Goal: Information Seeking & Learning: Learn about a topic

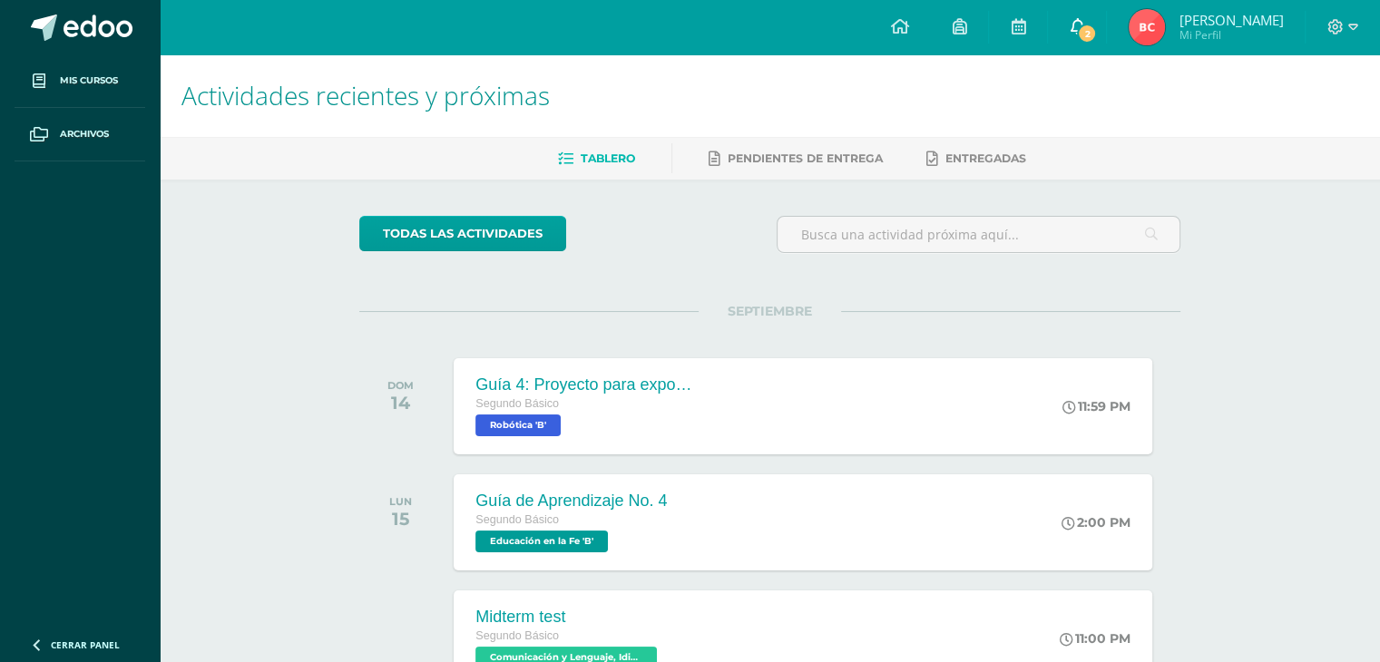
click at [1060, 30] on link "2" at bounding box center [1077, 27] width 58 height 54
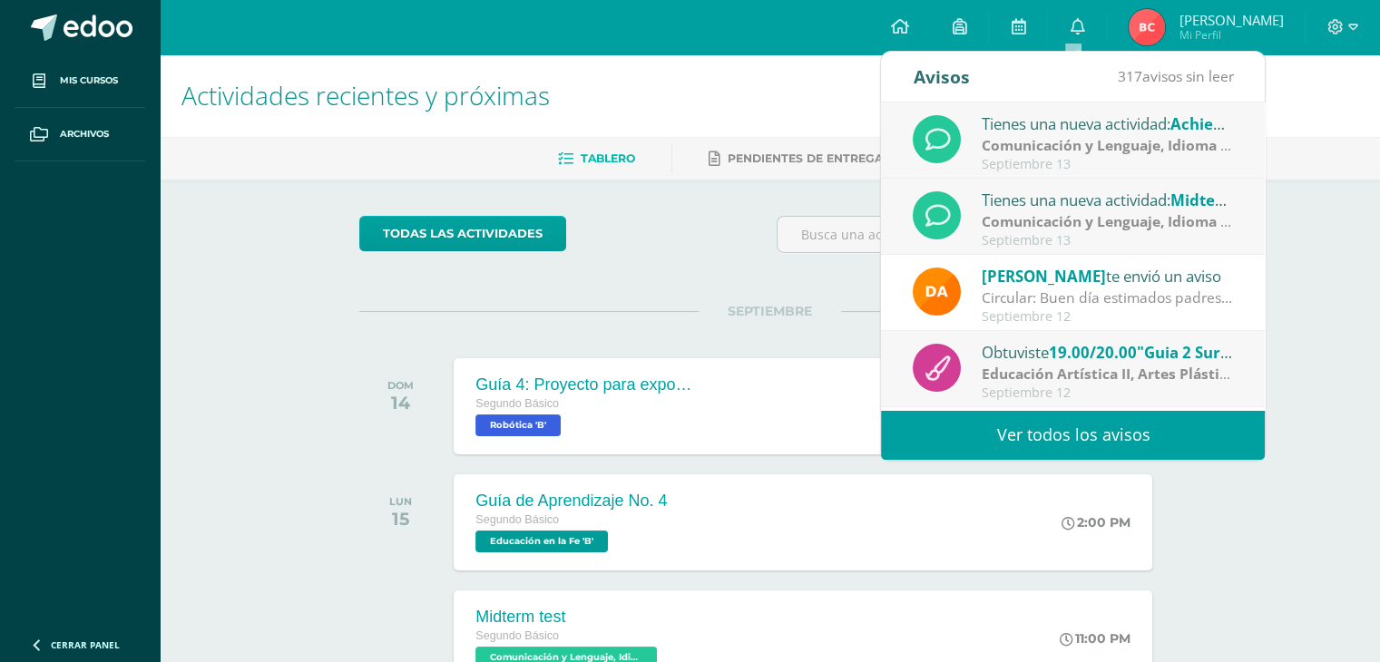
drag, startPoint x: 1075, startPoint y: 259, endPoint x: 1076, endPoint y: 236, distance: 23.6
click at [1076, 236] on div "Tienes una nueva actividad: Achievment test Comunicación y Lenguaje, Idioma Ext…" at bounding box center [1073, 255] width 384 height 307
click at [1076, 236] on div "Septiembre 13" at bounding box center [1107, 240] width 252 height 15
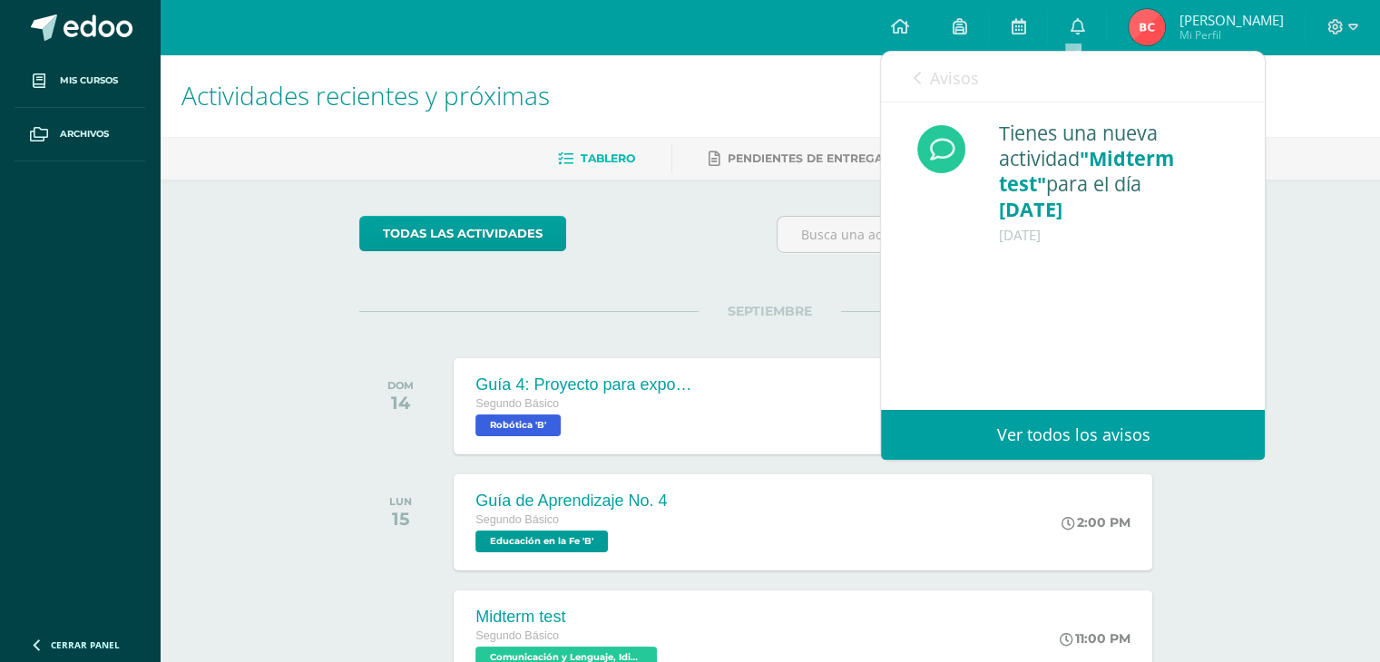
click at [914, 63] on link "Avisos" at bounding box center [944, 78] width 65 height 52
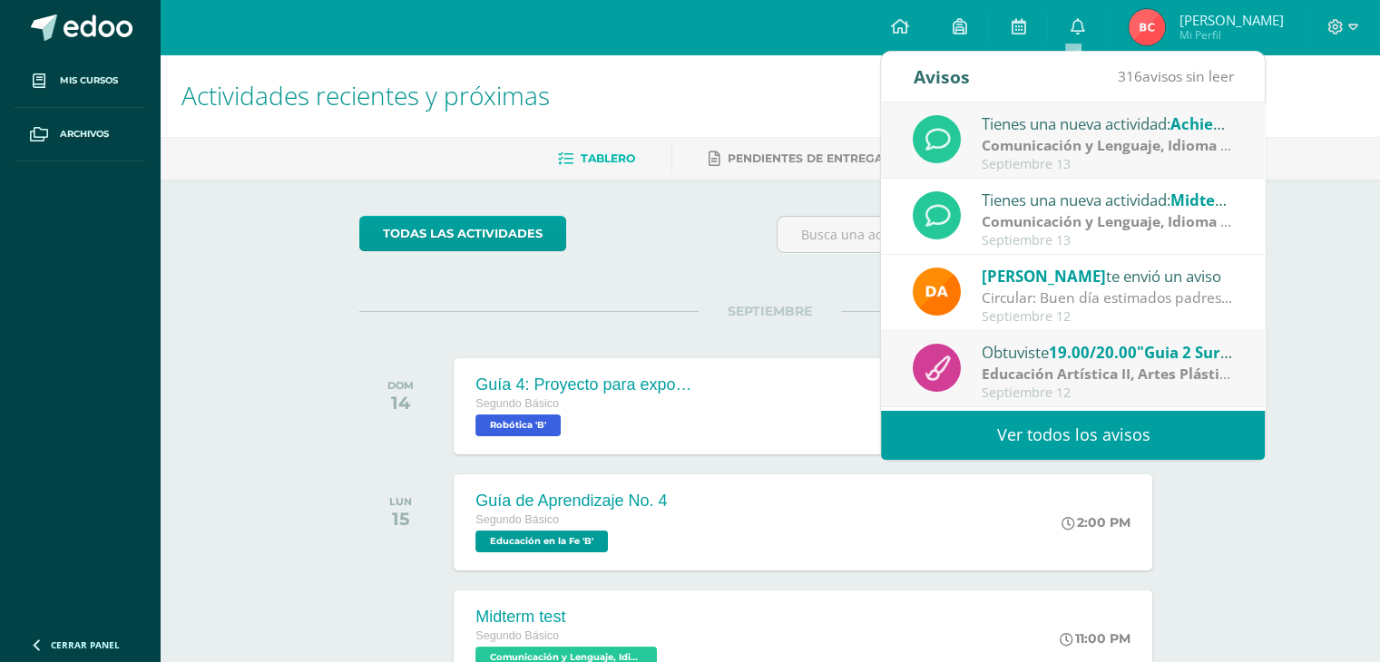
click at [1021, 163] on div "Septiembre 13" at bounding box center [1107, 164] width 252 height 15
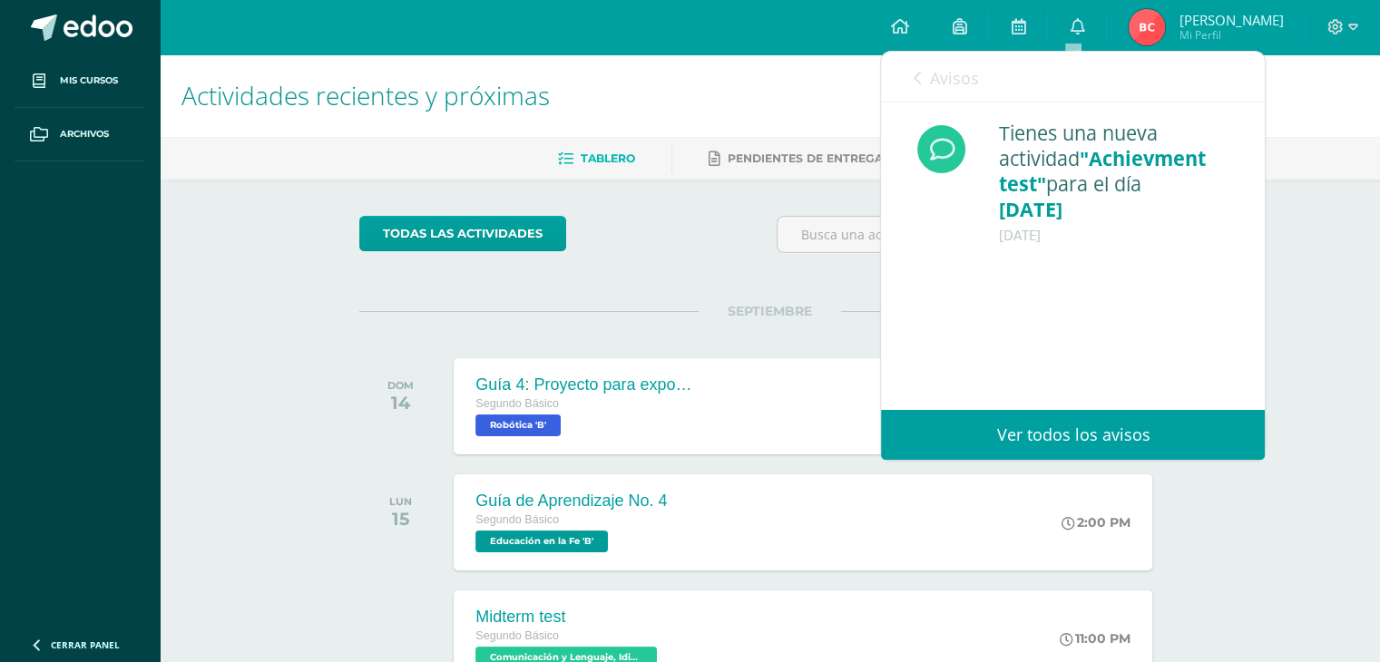
click at [912, 71] on icon at bounding box center [915, 78] width 7 height 15
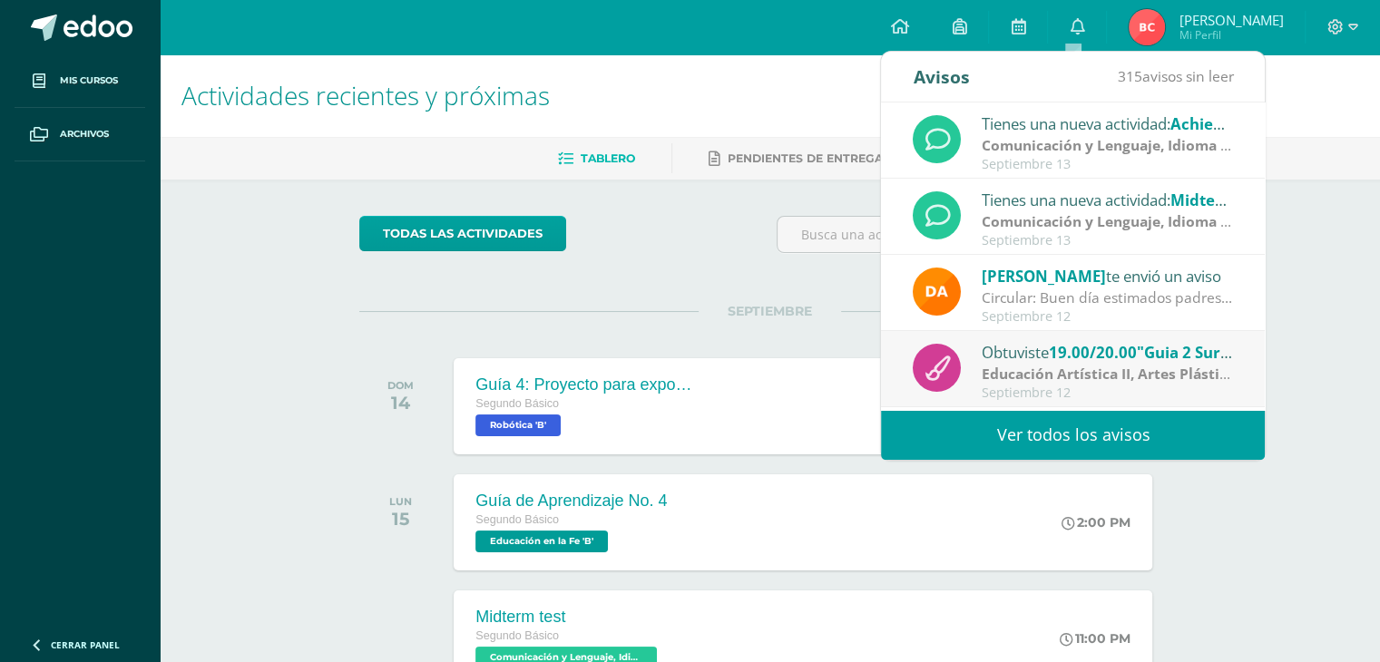
click at [802, 265] on div at bounding box center [978, 242] width 418 height 52
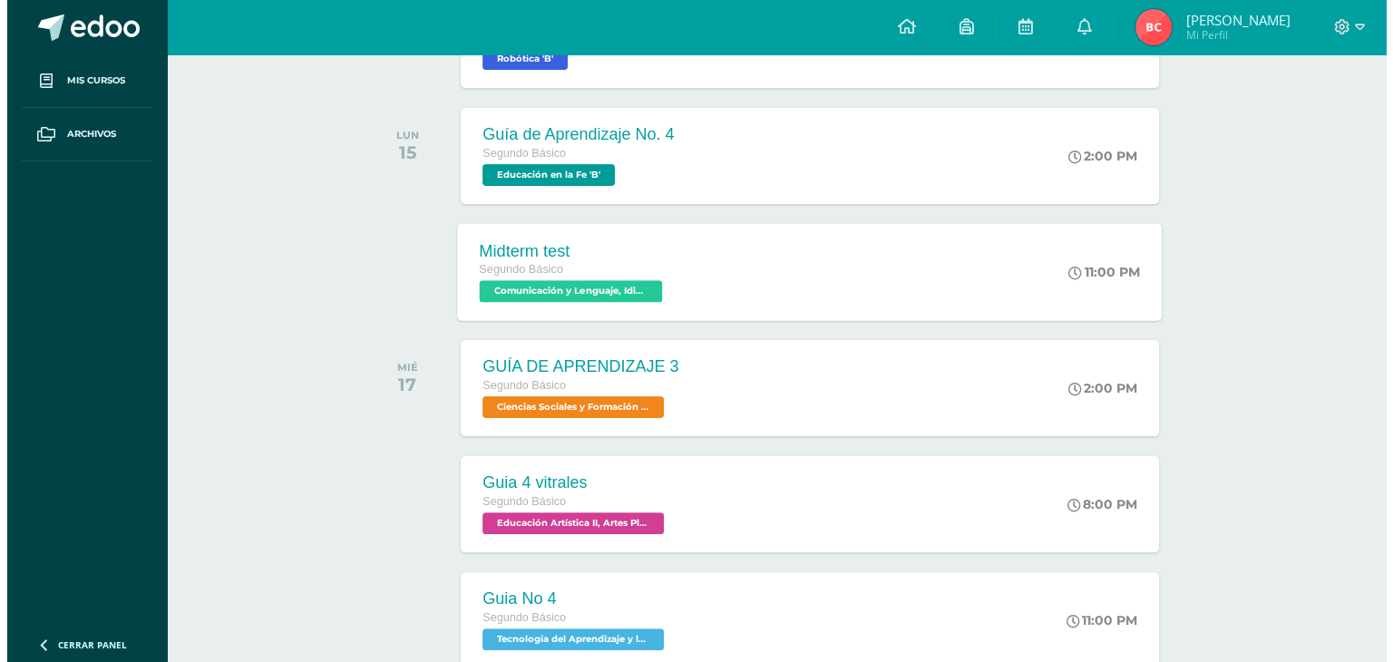
scroll to position [368, 0]
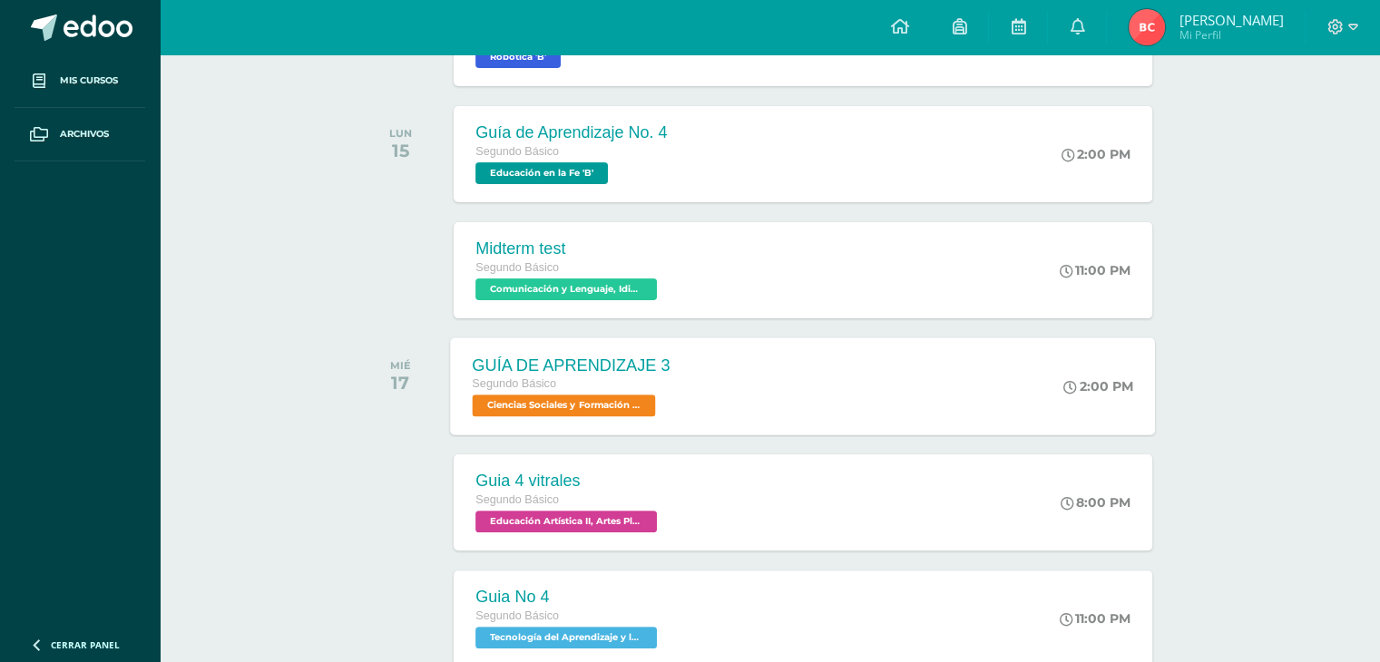
click at [606, 379] on div "Segundo Básico" at bounding box center [572, 385] width 198 height 20
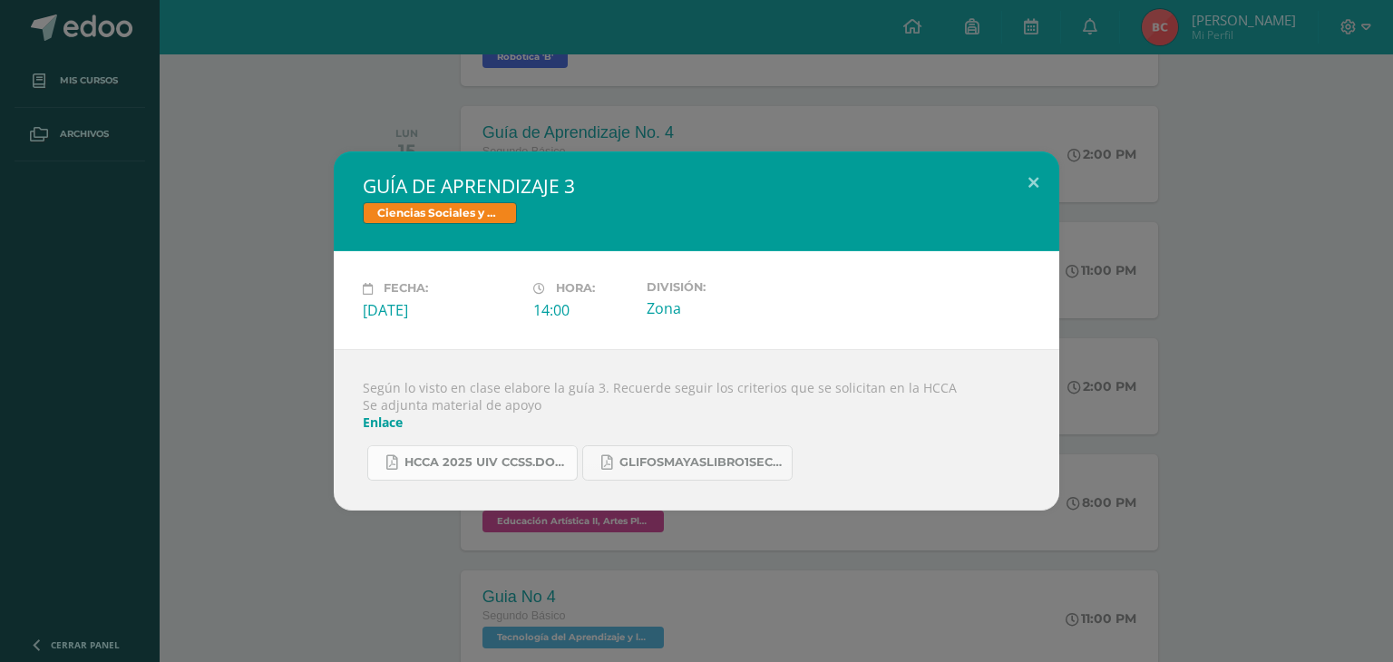
click at [537, 465] on span "HCCA 2025 UIV CCSS.docx.pdf" at bounding box center [486, 462] width 163 height 15
click at [665, 462] on span "GlifosMayasLibro1Sect1.pdf" at bounding box center [700, 462] width 163 height 15
